Goal: Navigation & Orientation: Find specific page/section

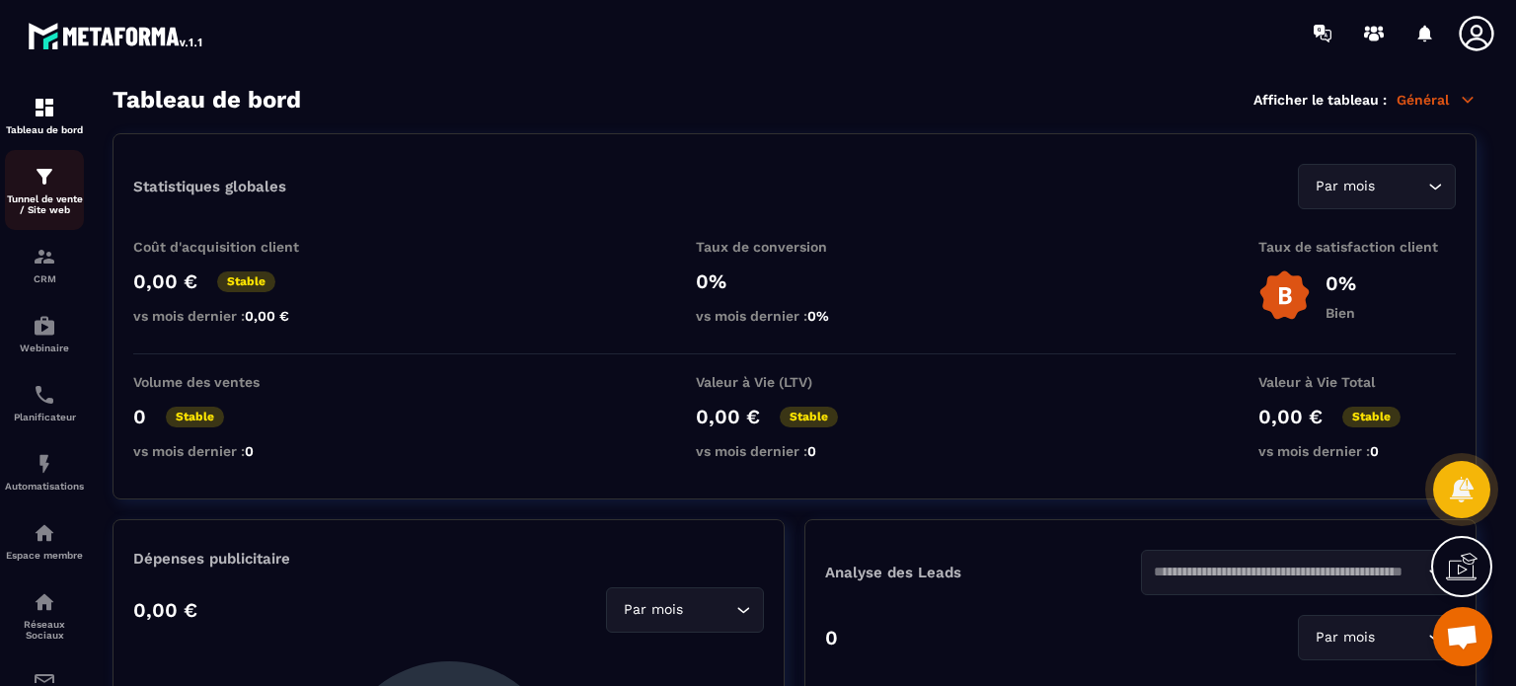
click at [50, 196] on p "Tunnel de vente / Site web" at bounding box center [44, 204] width 79 height 22
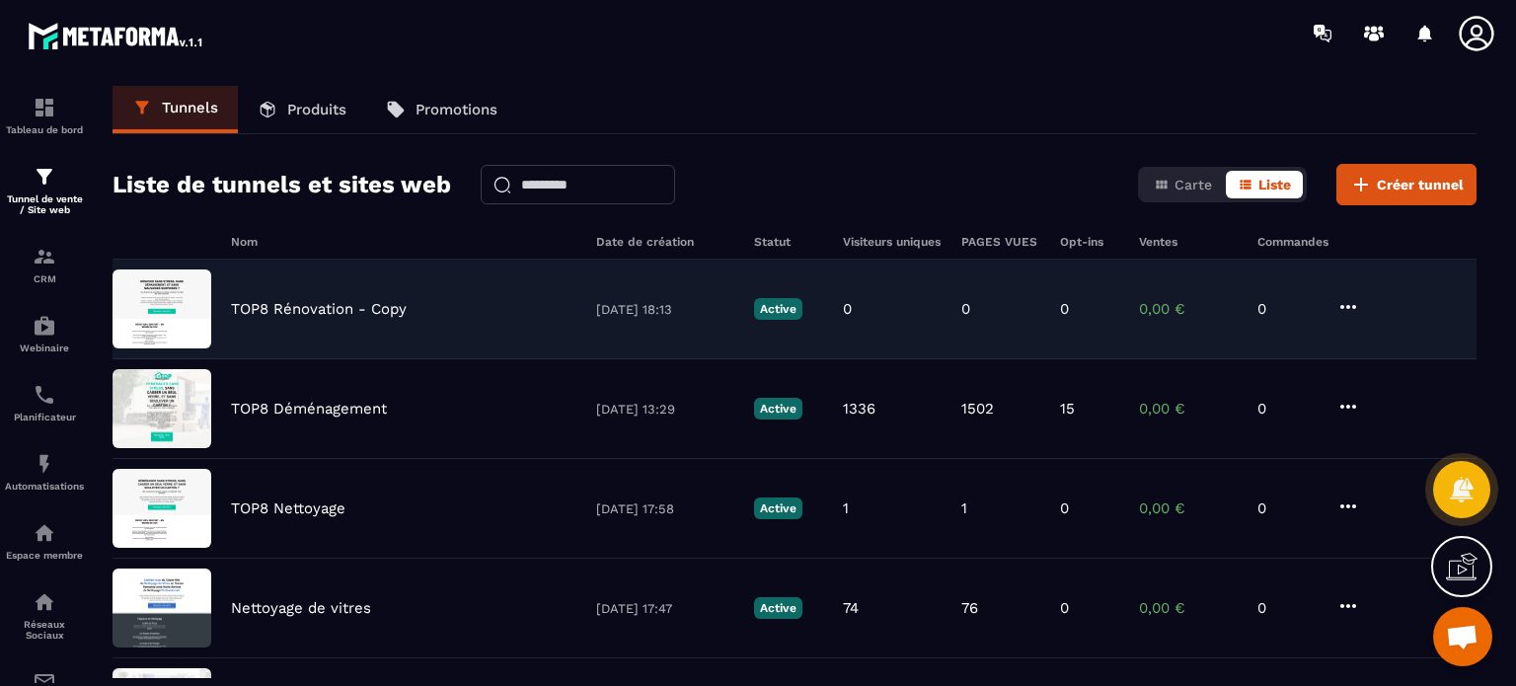
click at [378, 359] on div "TOP8 Rénovation - Copy [DATE] 18:13 Active 0 0 0 0,00 € 0" at bounding box center [795, 409] width 1364 height 100
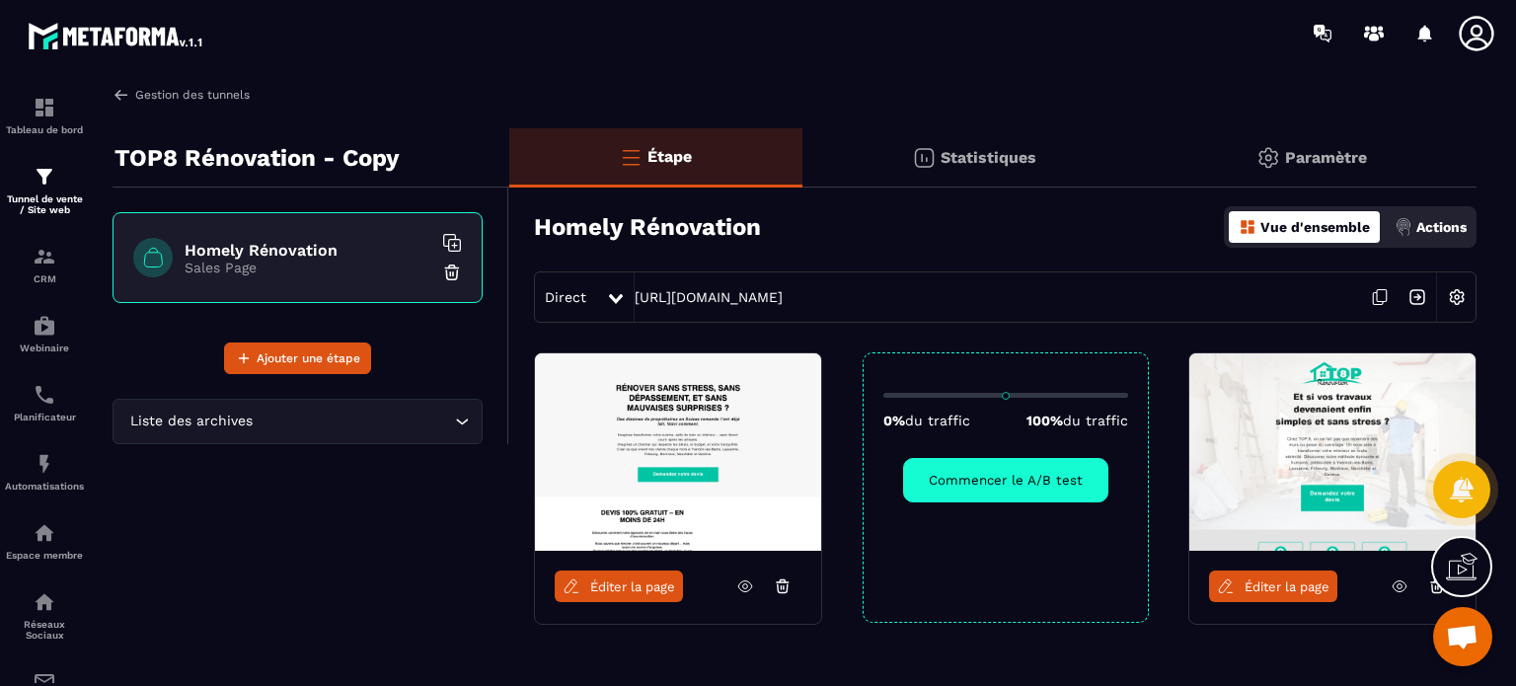
click at [190, 89] on link "Gestion des tunnels" at bounding box center [181, 95] width 137 height 18
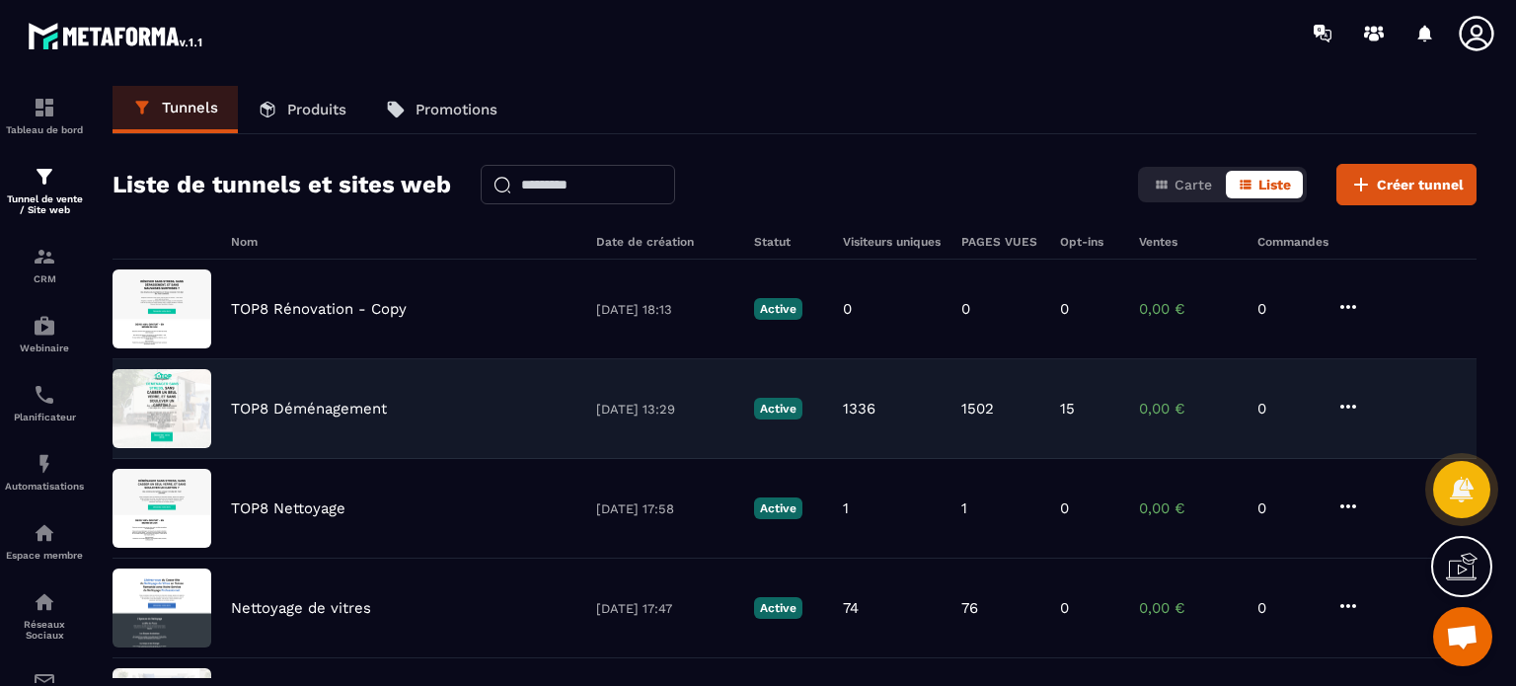
click at [273, 459] on div "TOP8 Déménagement [DATE] 13:29 Active 1336 1502 15 0,00 € 0" at bounding box center [795, 509] width 1364 height 100
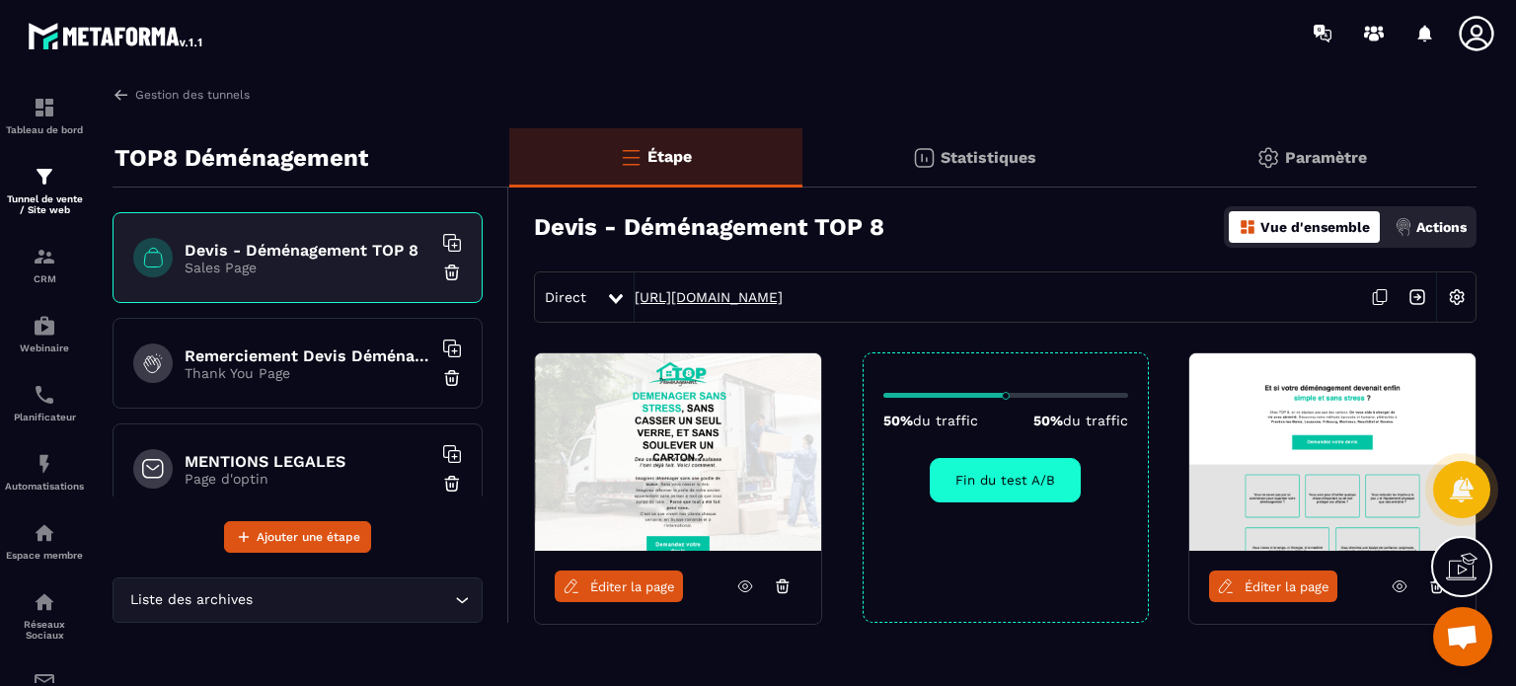
click at [680, 295] on link "[URL][DOMAIN_NAME]" at bounding box center [709, 297] width 148 height 16
click at [14, 271] on div "CRM" at bounding box center [44, 264] width 79 height 39
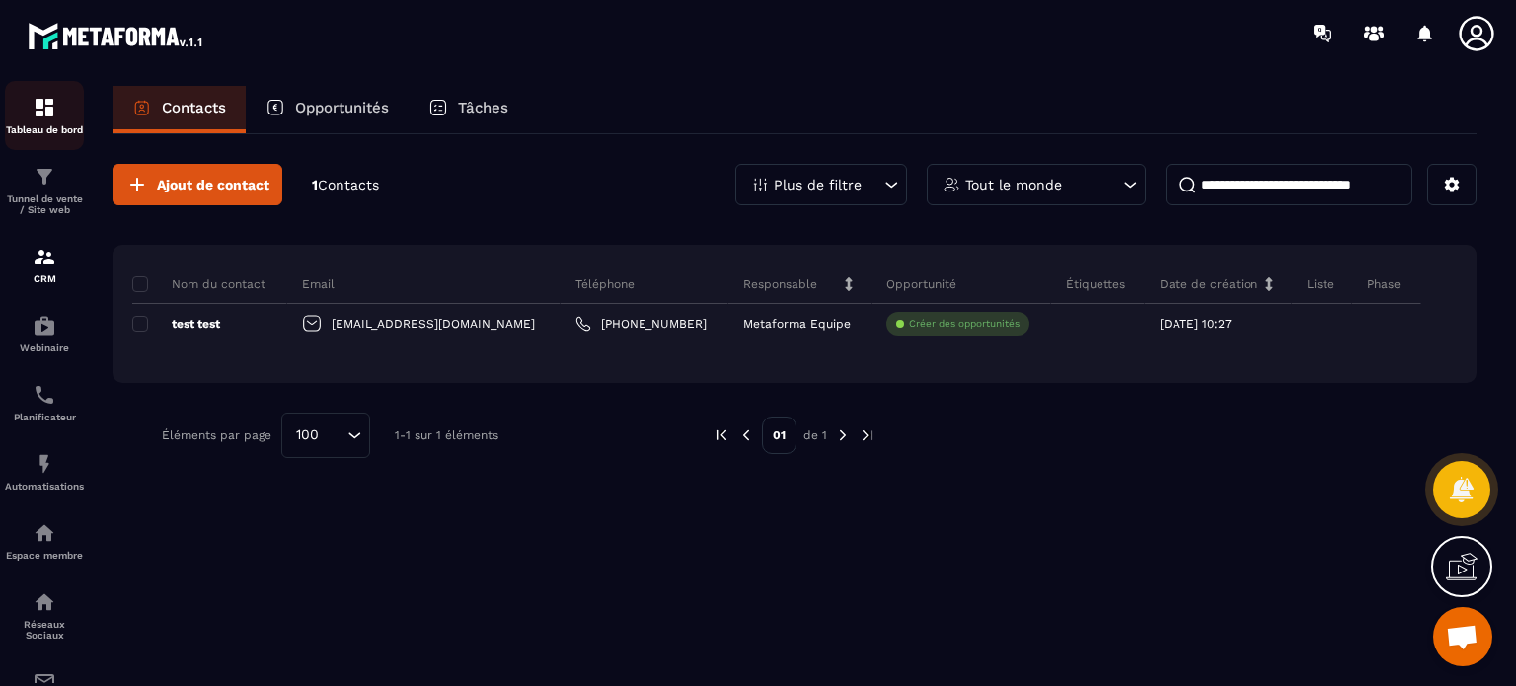
click at [52, 102] on img at bounding box center [45, 108] width 24 height 24
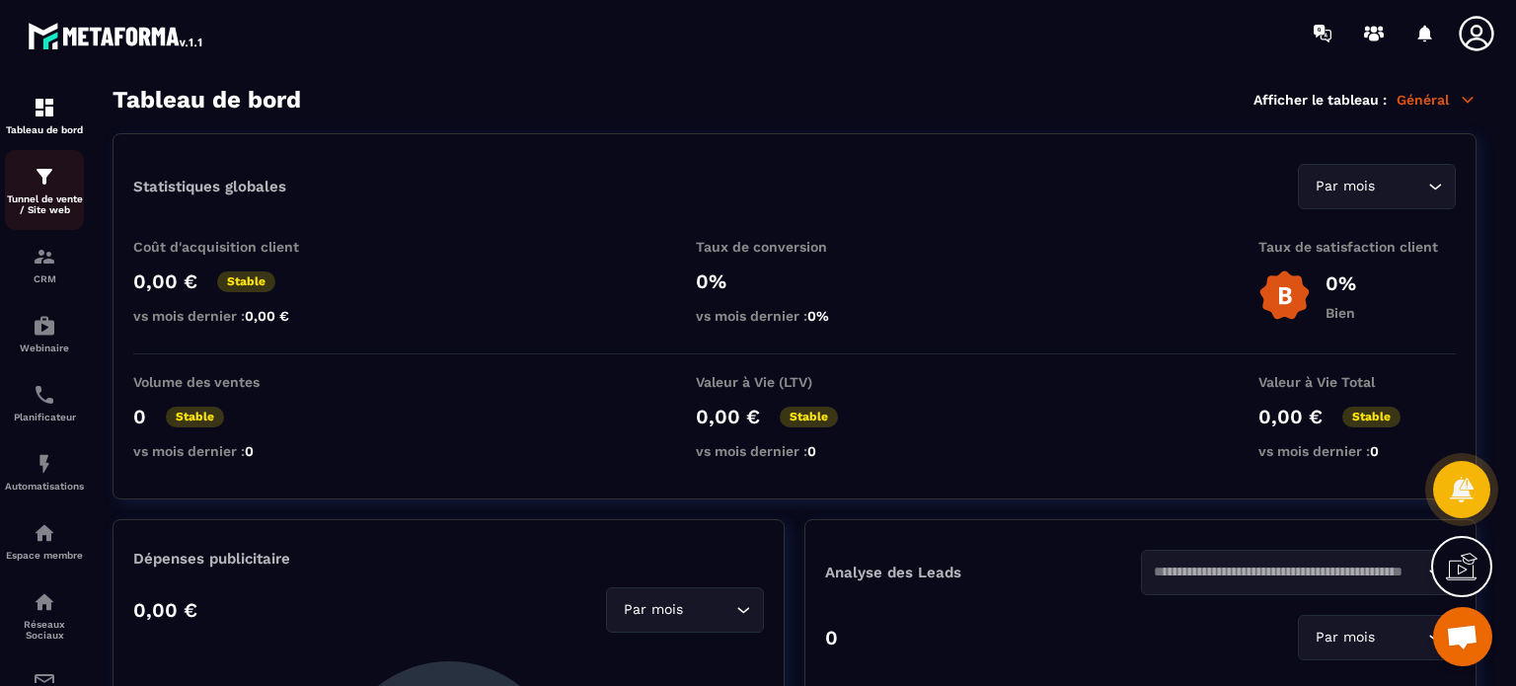
click at [41, 195] on p "Tunnel de vente / Site web" at bounding box center [44, 204] width 79 height 22
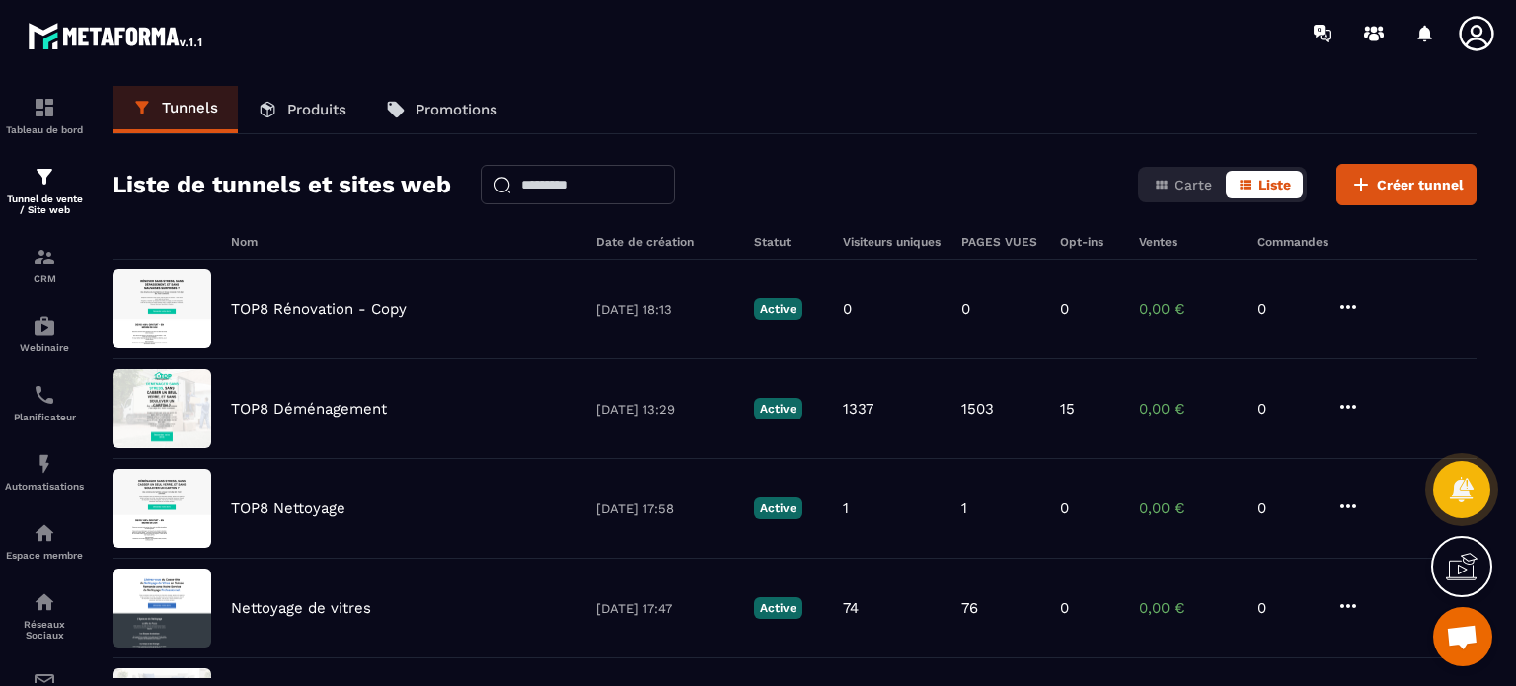
click at [1471, 29] on icon at bounding box center [1476, 33] width 35 height 35
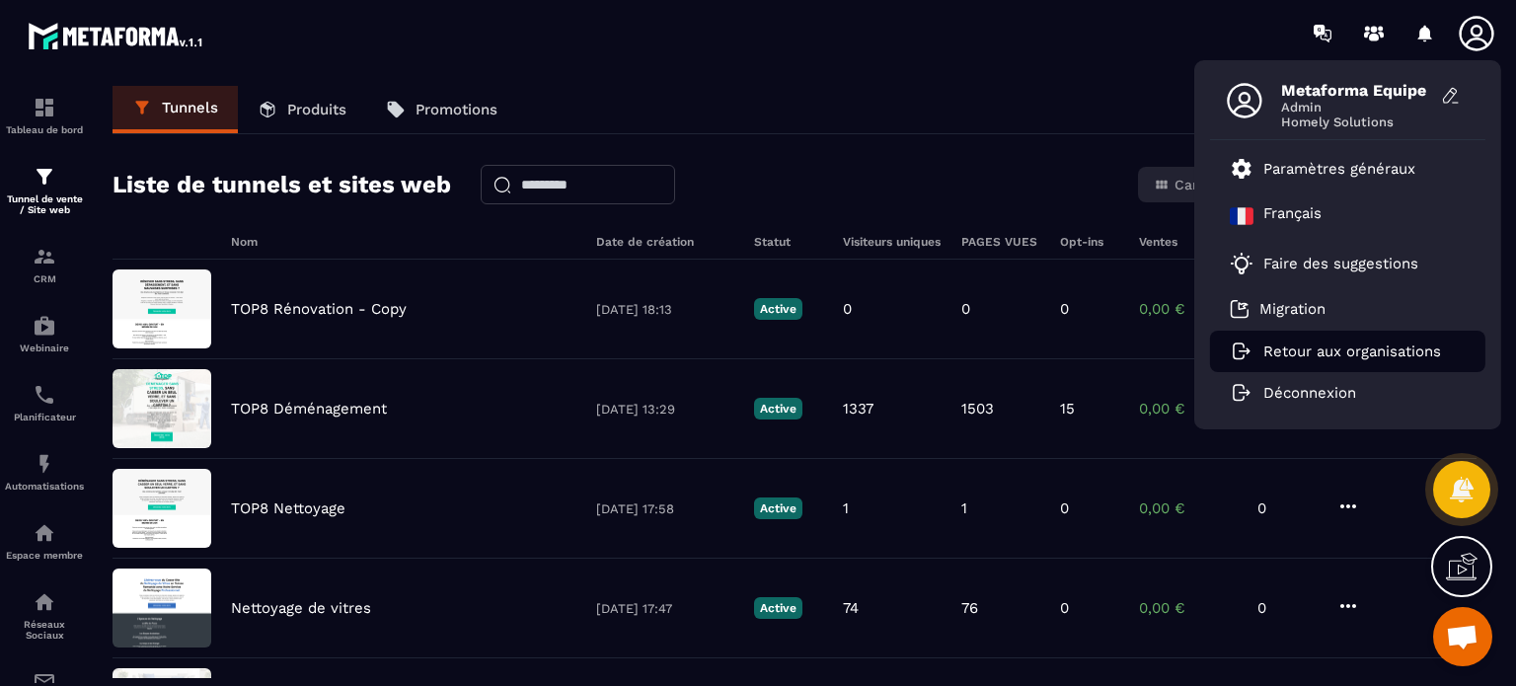
click at [1315, 348] on p "Retour aux organisations" at bounding box center [1353, 352] width 178 height 18
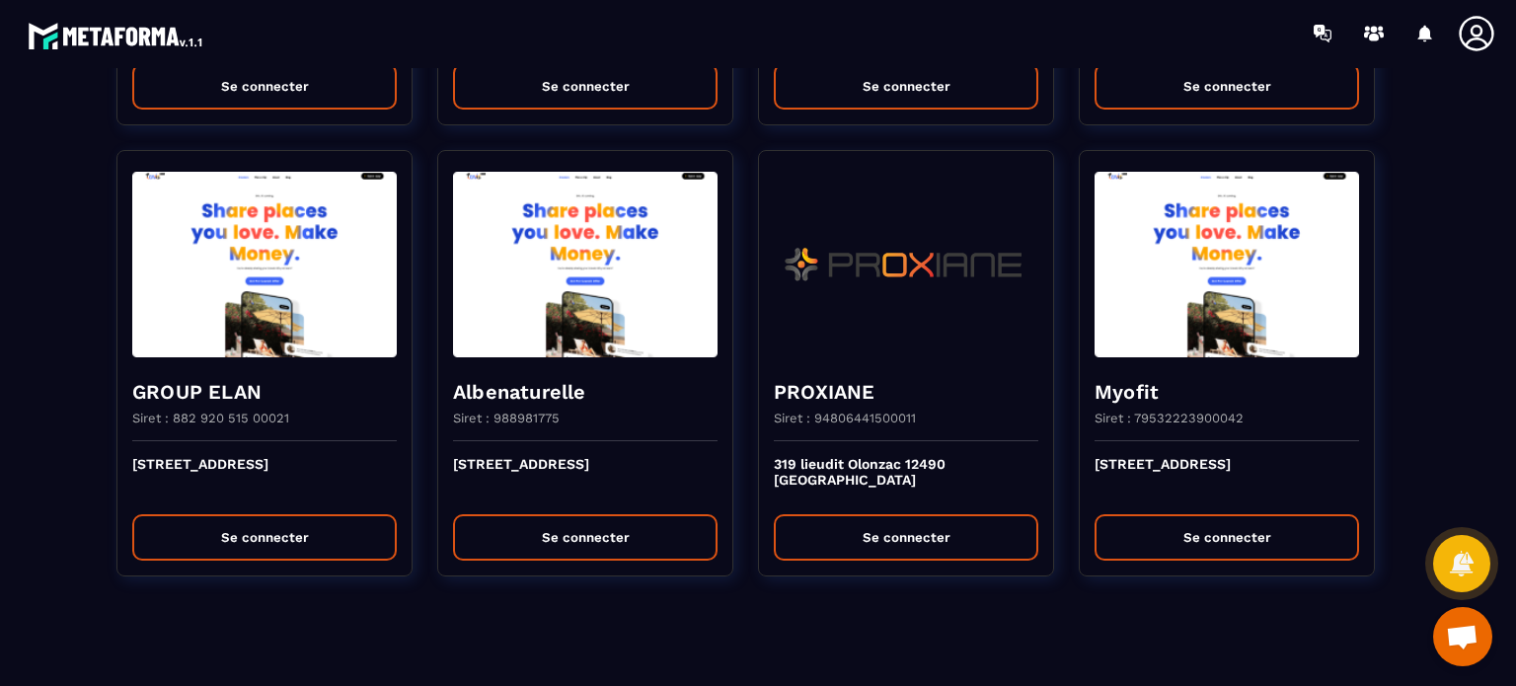
scroll to position [20, 0]
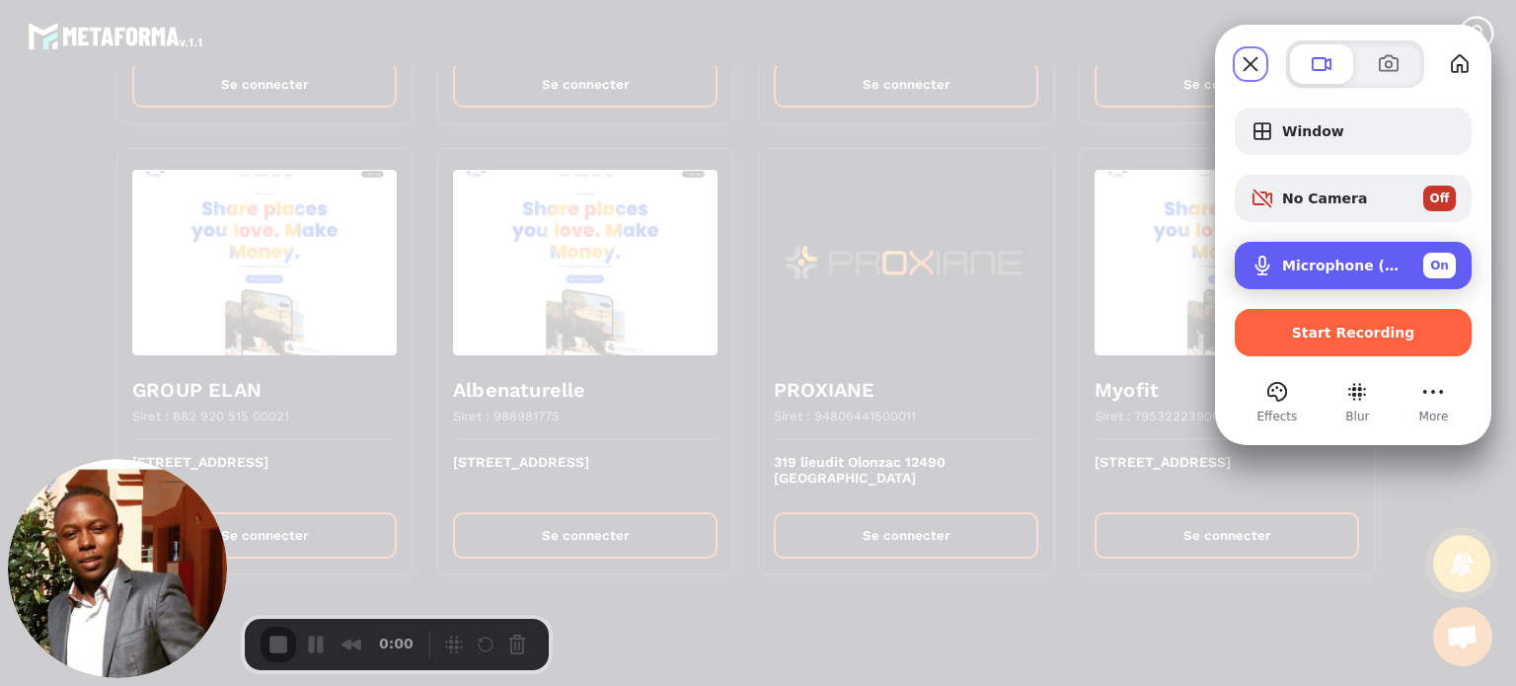
click at [1339, 254] on div "Microphone (USB PnP Sound Device) On" at bounding box center [1369, 266] width 174 height 26
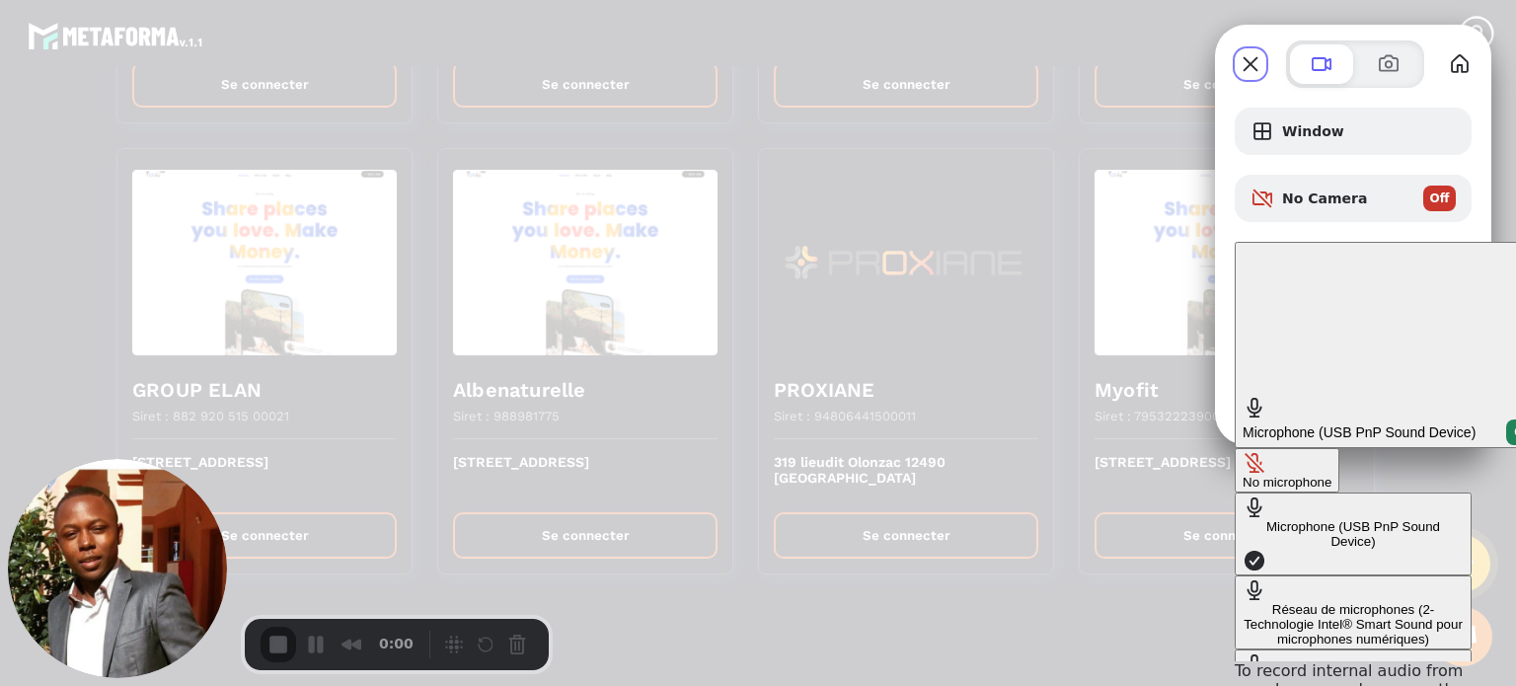
click at [1243, 475] on div "No microphone" at bounding box center [1287, 482] width 89 height 15
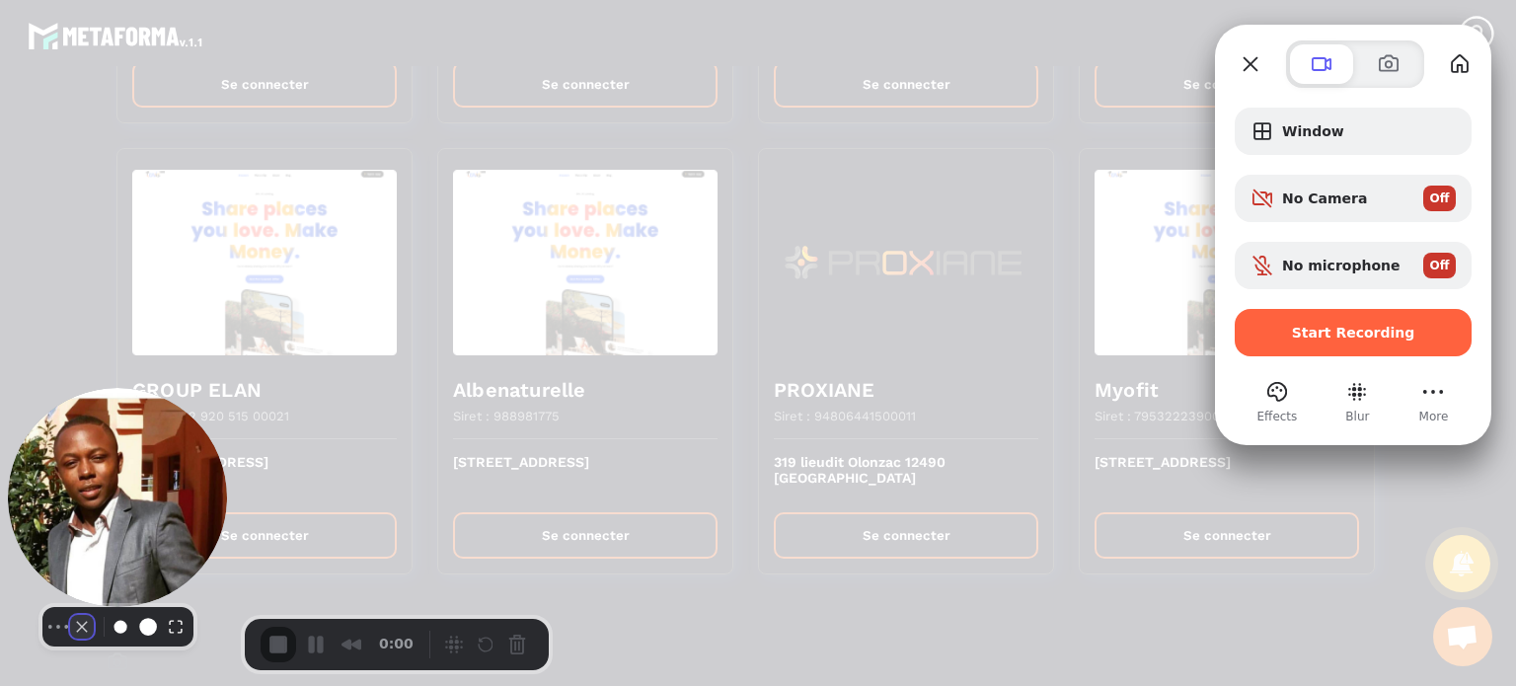
click at [72, 639] on button "Camera off" at bounding box center [82, 627] width 24 height 24
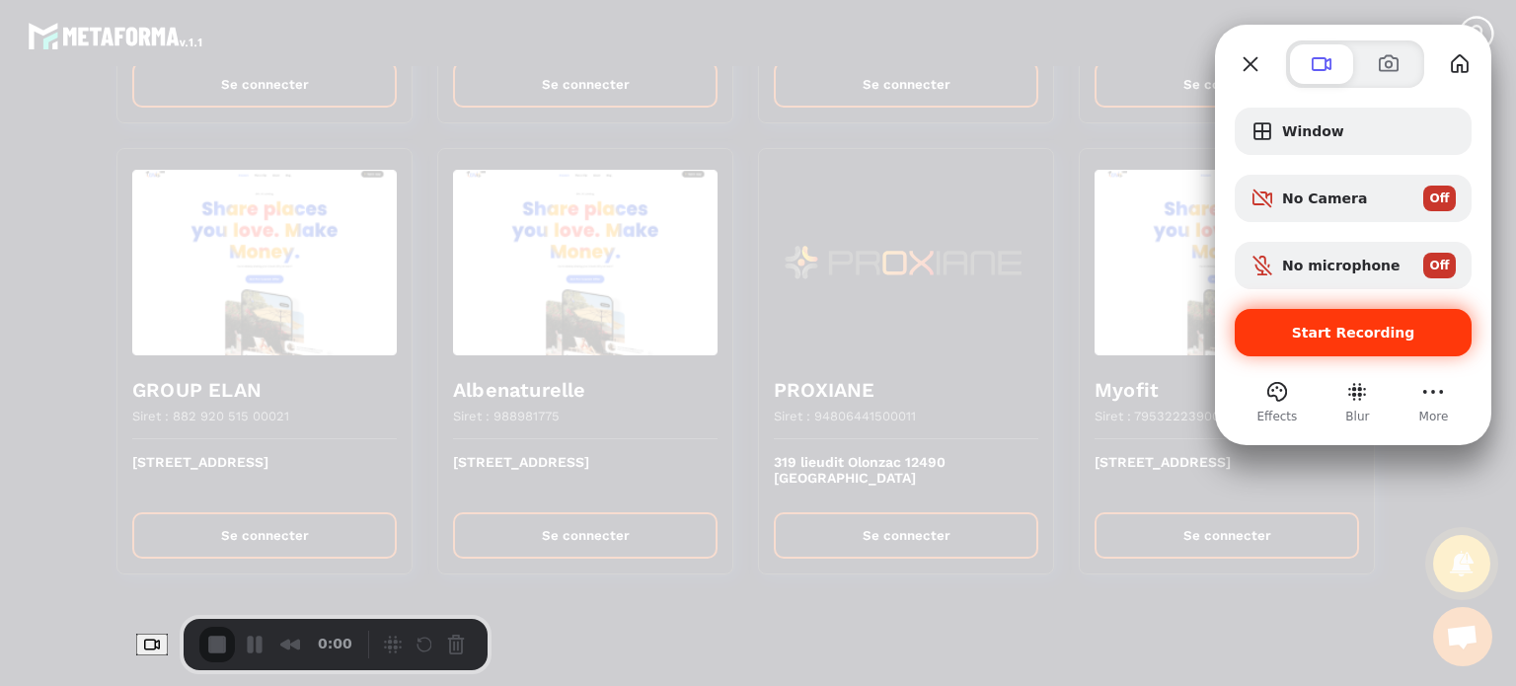
click at [1345, 337] on span "Start Recording" at bounding box center [1353, 333] width 123 height 16
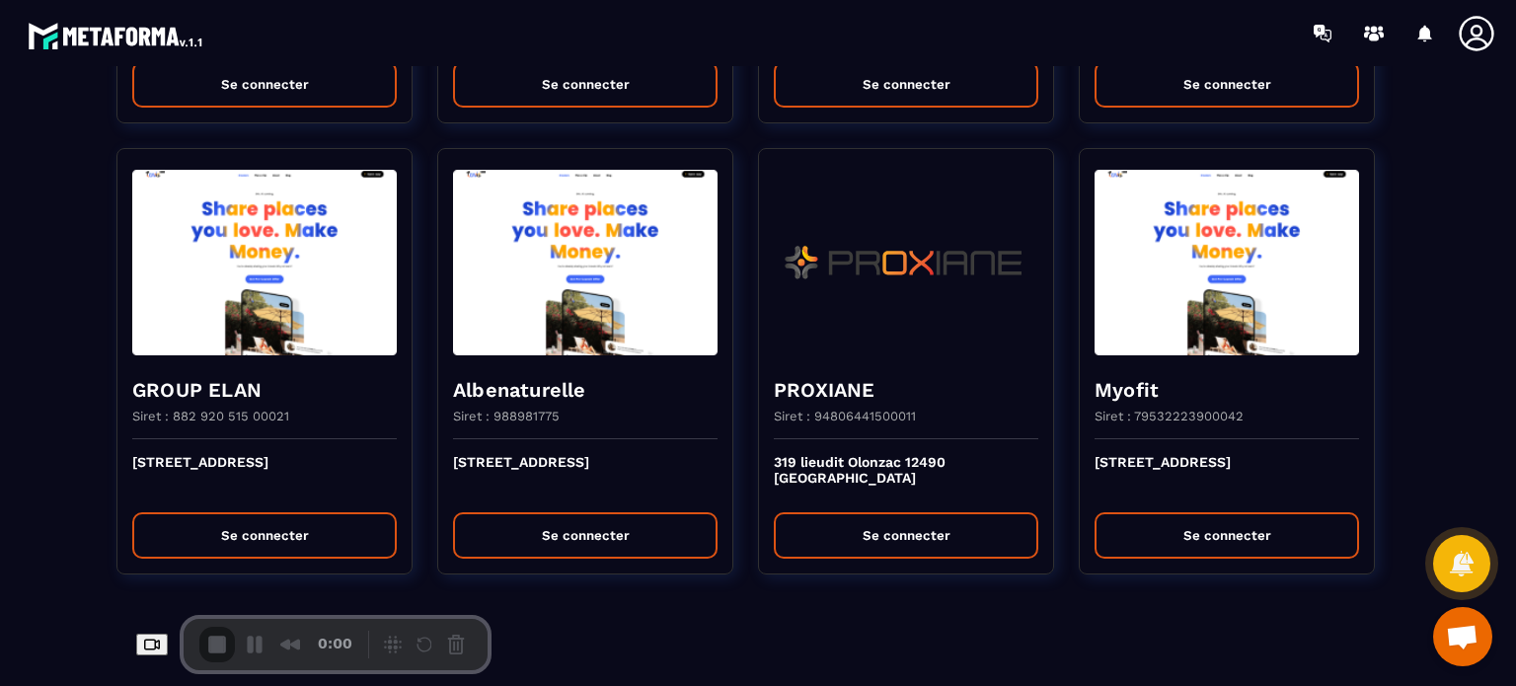
click at [921, 531] on button "Se connecter" at bounding box center [906, 535] width 265 height 46
